Goal: Task Accomplishment & Management: Use online tool/utility

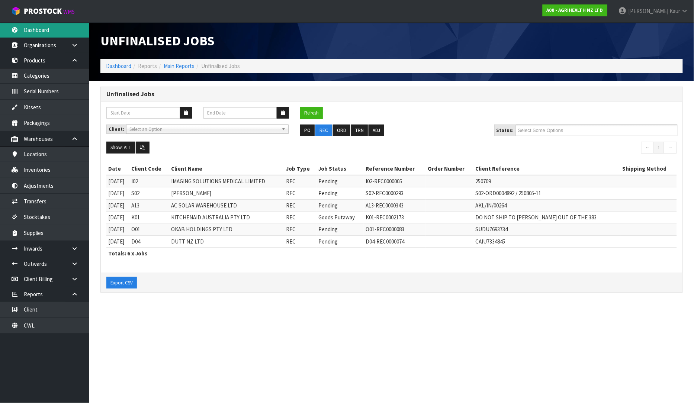
drag, startPoint x: 68, startPoint y: 28, endPoint x: 78, endPoint y: 31, distance: 11.1
click at [68, 28] on link "Dashboard" at bounding box center [44, 29] width 89 height 15
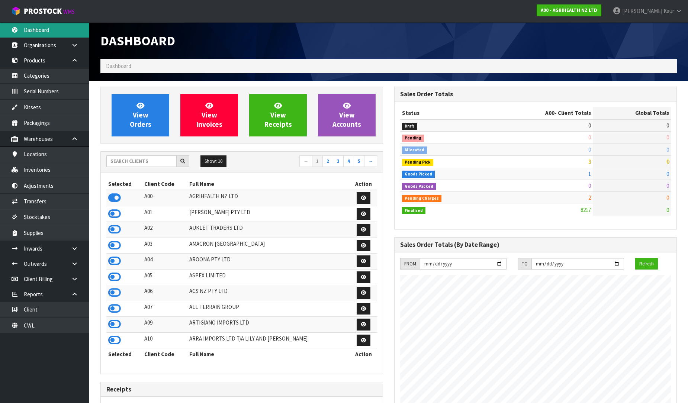
scroll to position [563, 294]
click at [116, 163] on input "text" at bounding box center [141, 161] width 70 height 12
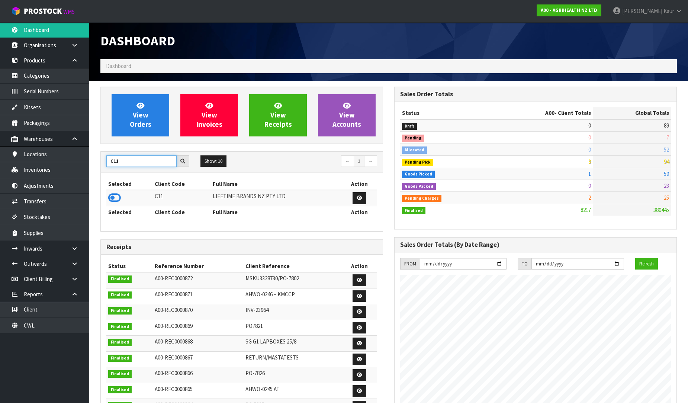
type input "C11"
click at [104, 198] on div "Selected Client Code Full Name Action C11 LIFETIME BRANDS NZ PTY LTD Selected C…" at bounding box center [242, 201] width 282 height 59
click at [114, 197] on icon at bounding box center [114, 197] width 13 height 11
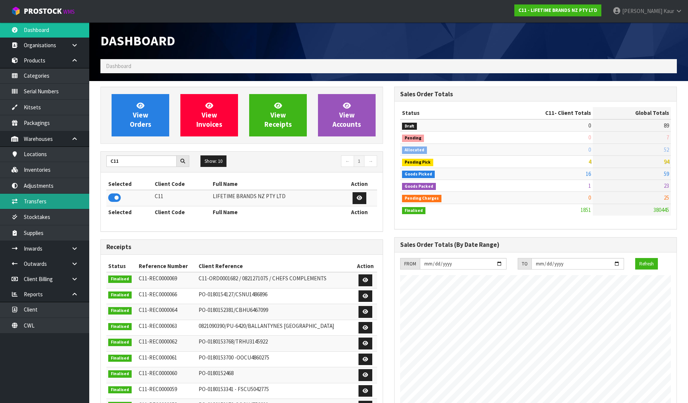
click at [62, 200] on link "Transfers" at bounding box center [44, 201] width 89 height 15
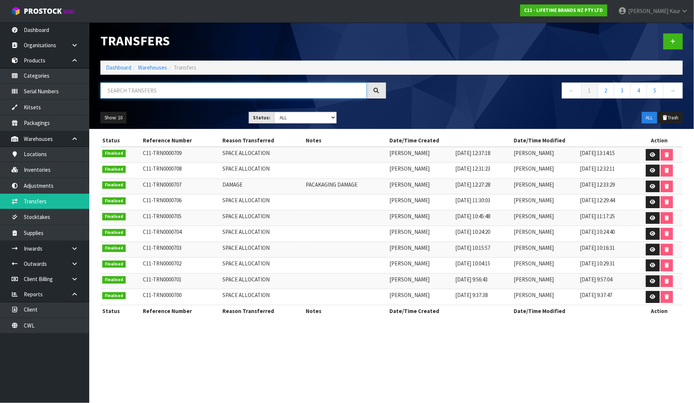
click at [135, 91] on input "text" at bounding box center [233, 91] width 266 height 16
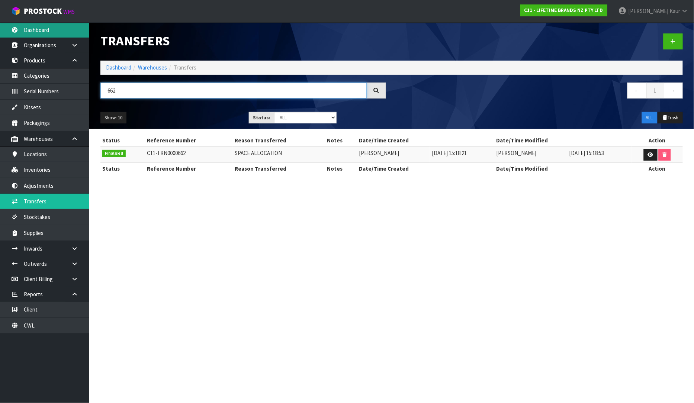
type input "662"
click at [51, 35] on link "Dashboard" at bounding box center [44, 29] width 89 height 15
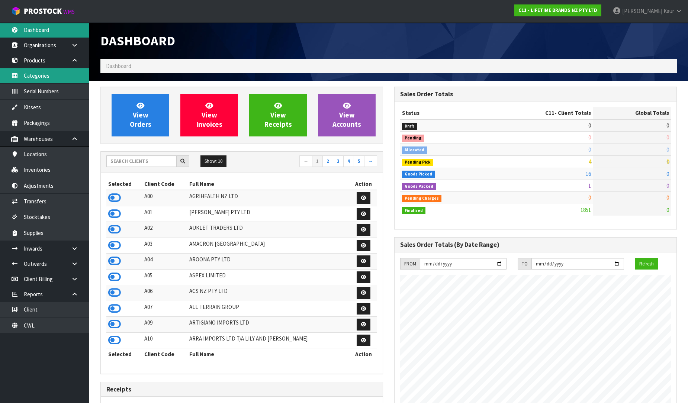
scroll to position [563, 294]
